Goal: Task Accomplishment & Management: Complete application form

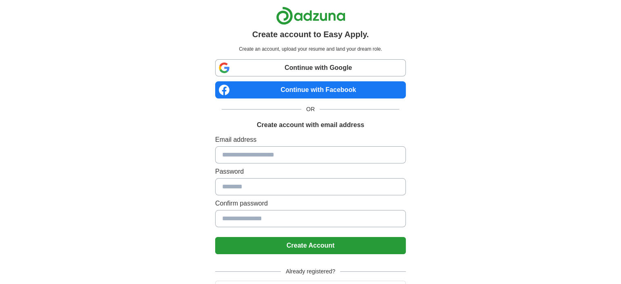
click at [309, 67] on link "Continue with Google" at bounding box center [310, 67] width 191 height 17
click at [482, 151] on div "Create account to Easy Apply. Create an account, upload your resume and land yo…" at bounding box center [311, 164] width 510 height 328
